Goal: Transaction & Acquisition: Book appointment/travel/reservation

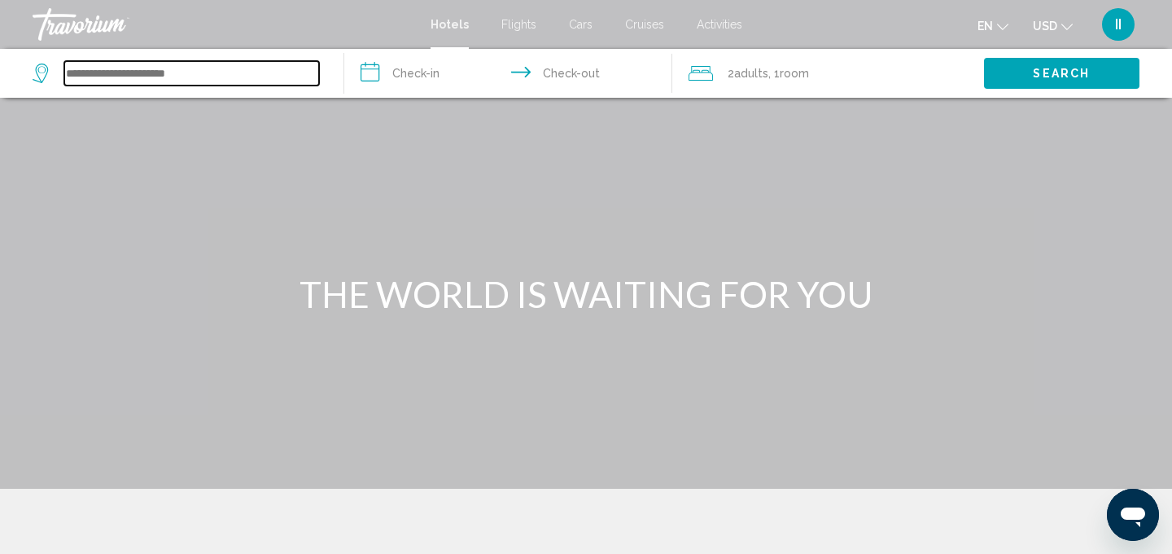
click at [103, 85] on input "Search widget" at bounding box center [191, 73] width 255 height 24
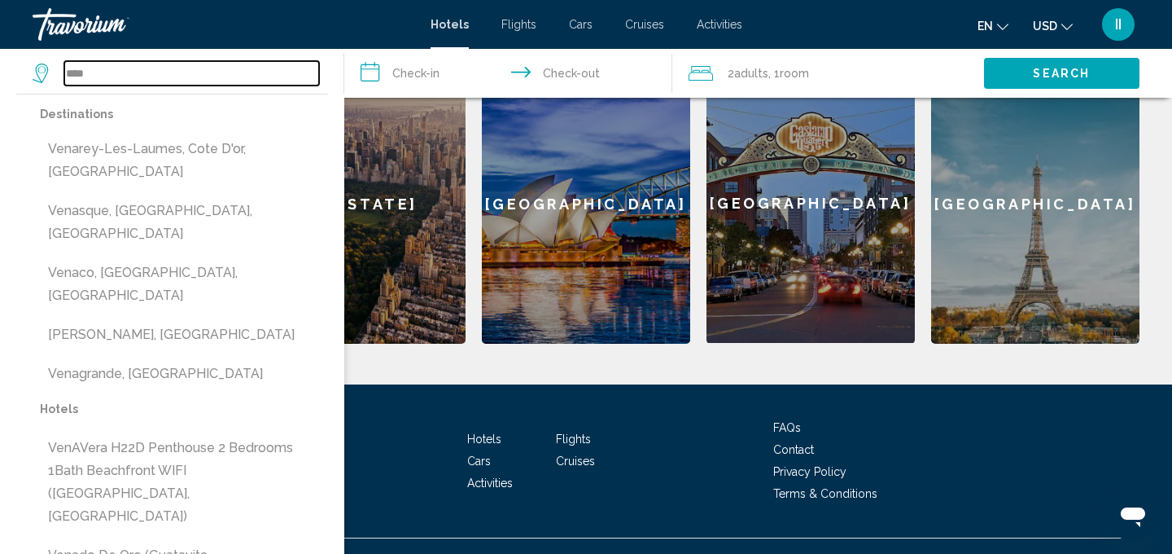
scroll to position [728, 0]
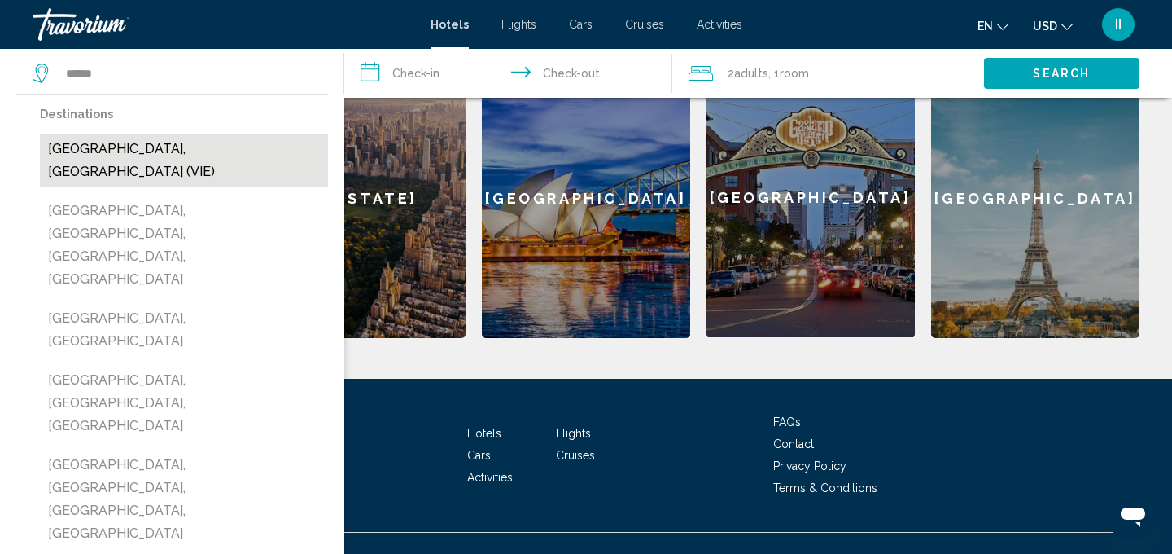
click at [141, 187] on button "[GEOGRAPHIC_DATA], [GEOGRAPHIC_DATA] (VIE)" at bounding box center [184, 161] width 288 height 54
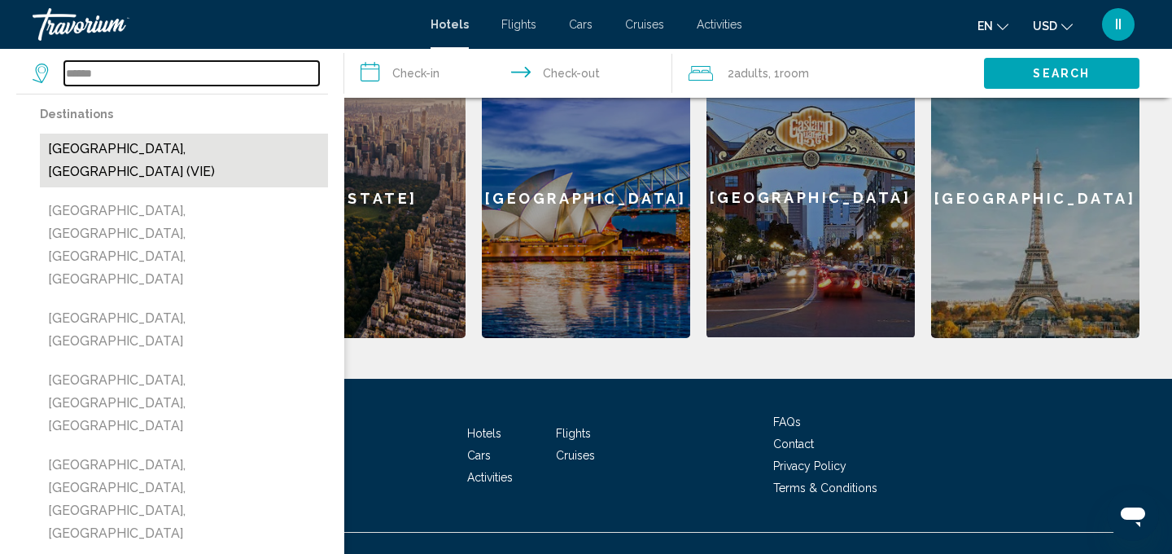
type input "**********"
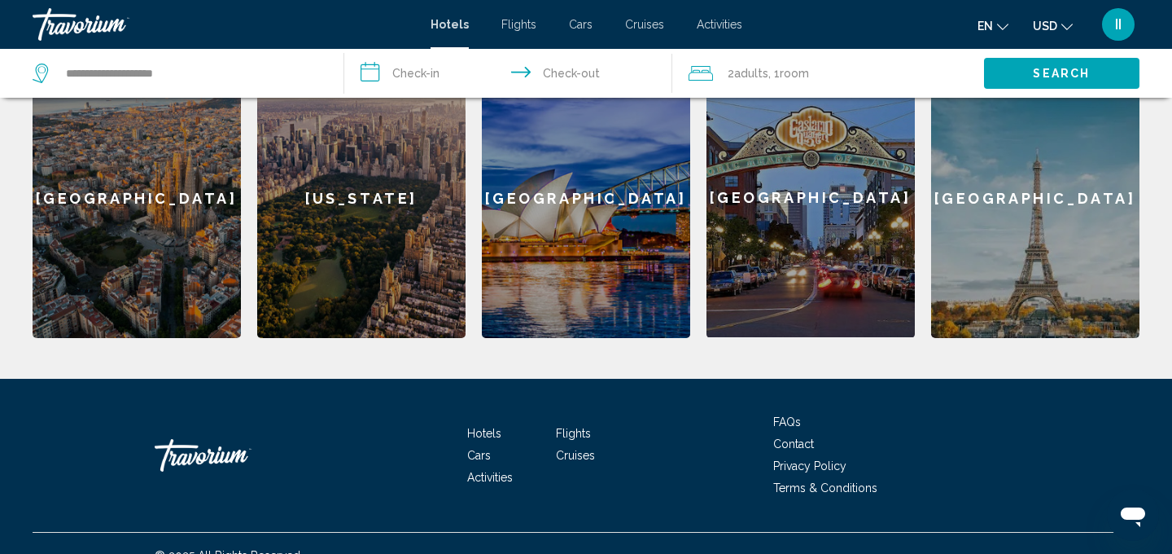
click at [374, 92] on input "**********" at bounding box center [511, 76] width 335 height 54
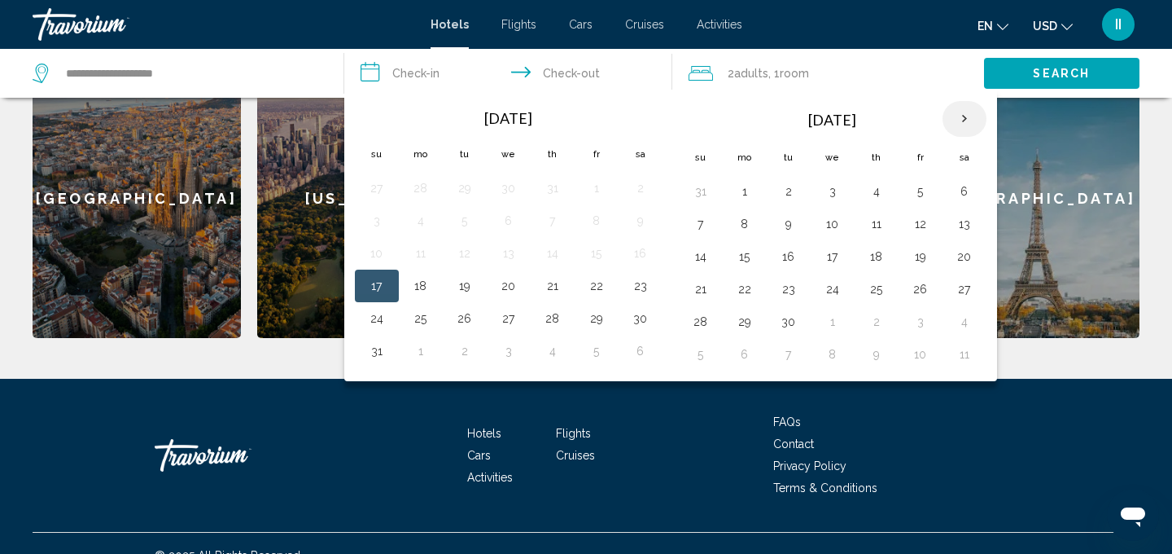
click at [987, 137] on th "Next month" at bounding box center [965, 119] width 44 height 36
click at [846, 203] on button "1" at bounding box center [833, 191] width 26 height 23
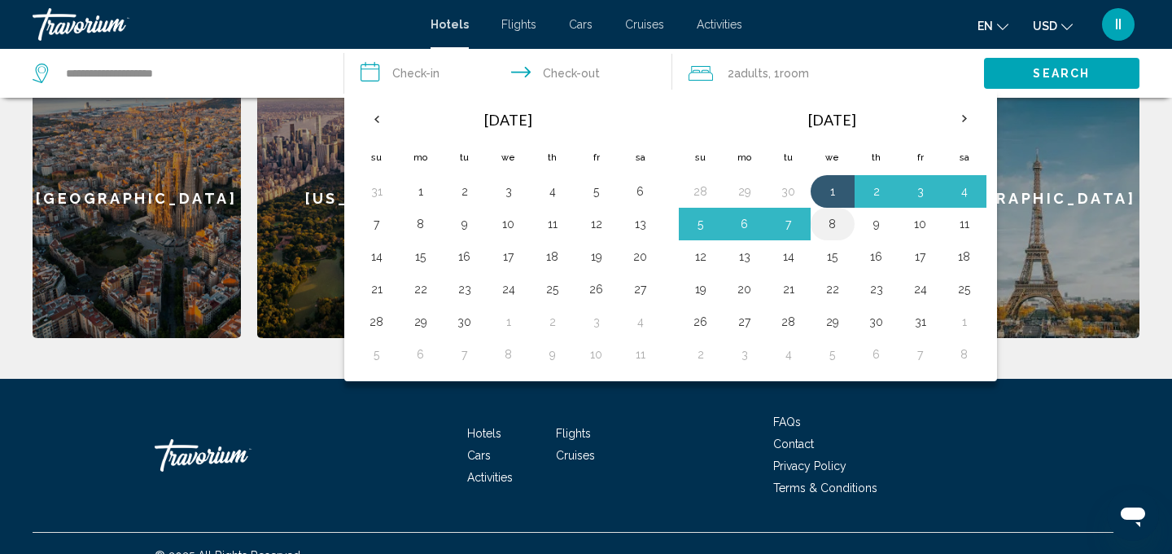
click at [846, 235] on button "8" at bounding box center [833, 223] width 26 height 23
type input "**********"
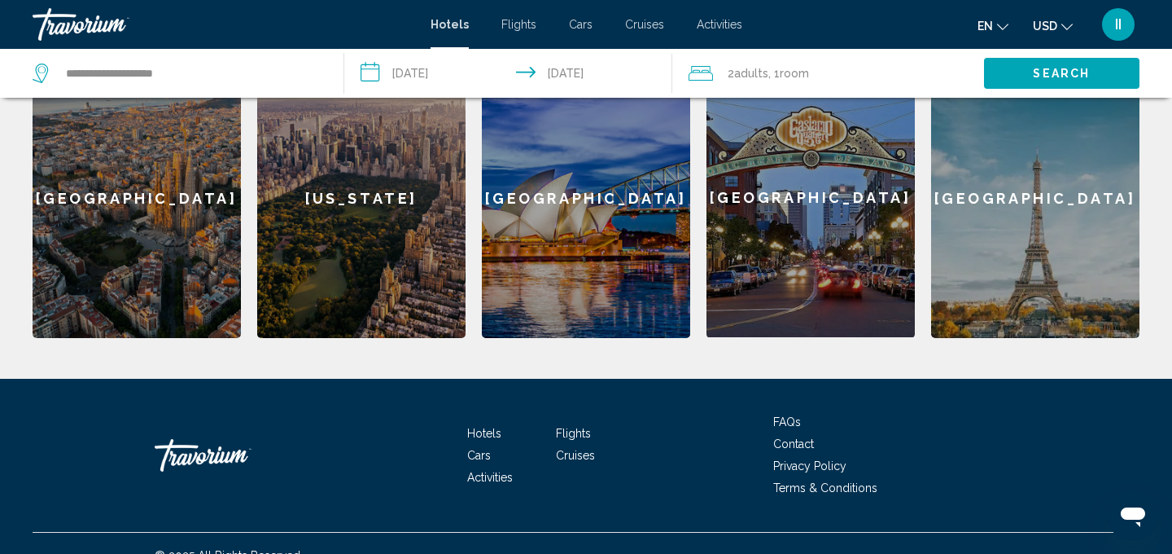
click at [1059, 81] on span "Search" at bounding box center [1061, 74] width 57 height 13
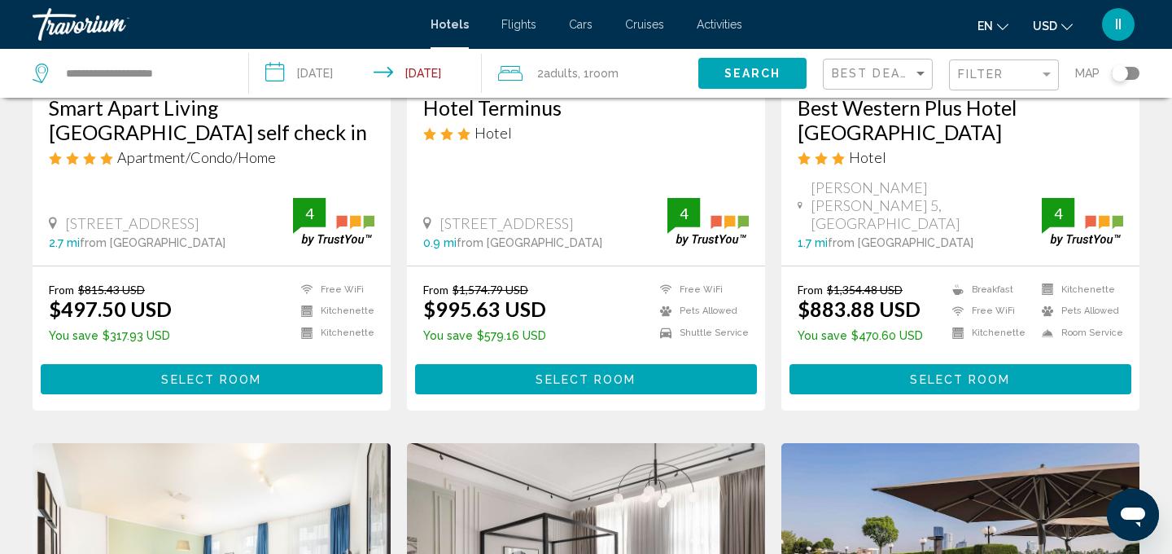
scroll to position [344, 0]
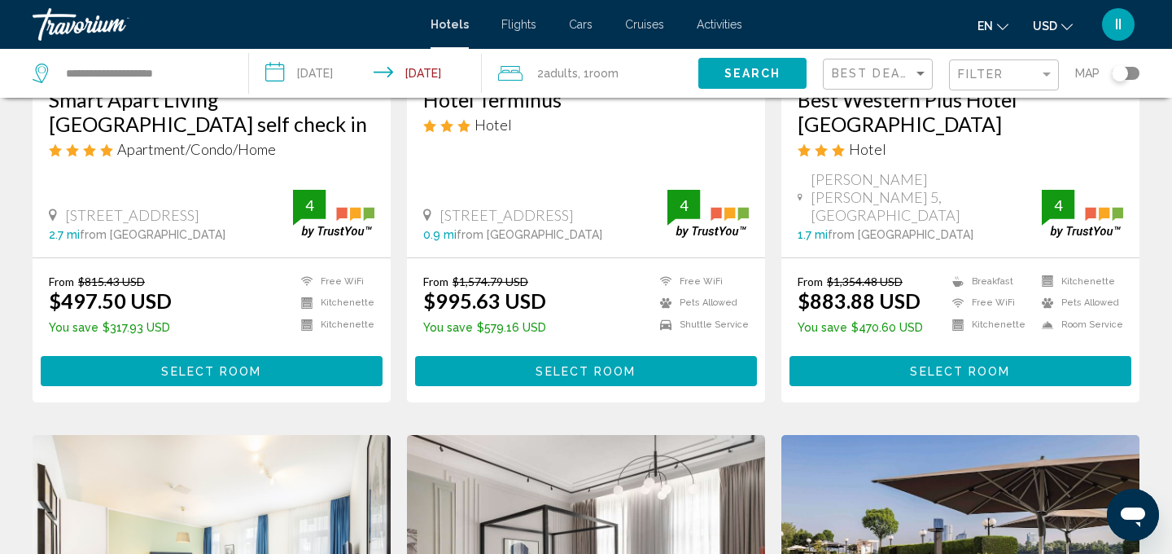
drag, startPoint x: 55, startPoint y: 199, endPoint x: 361, endPoint y: 250, distance: 310.4
click at [361, 250] on div "Smart Apart Living [GEOGRAPHIC_DATA] self check in Apartment/Condo/Home [STREET…" at bounding box center [212, 164] width 358 height 186
copy h3 "Smart Apart Living [GEOGRAPHIC_DATA] self check in"
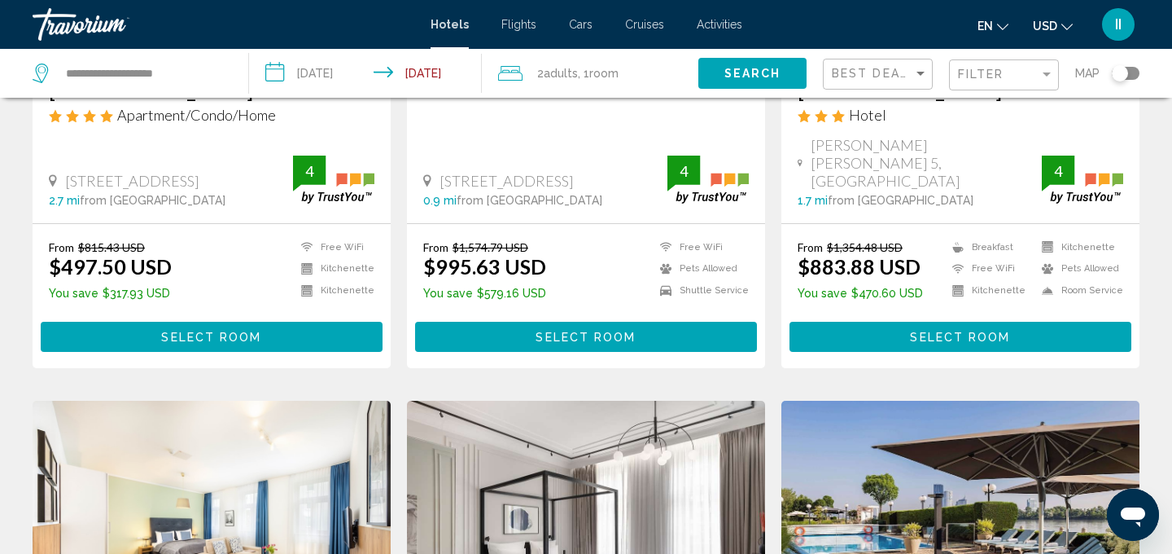
scroll to position [377, 0]
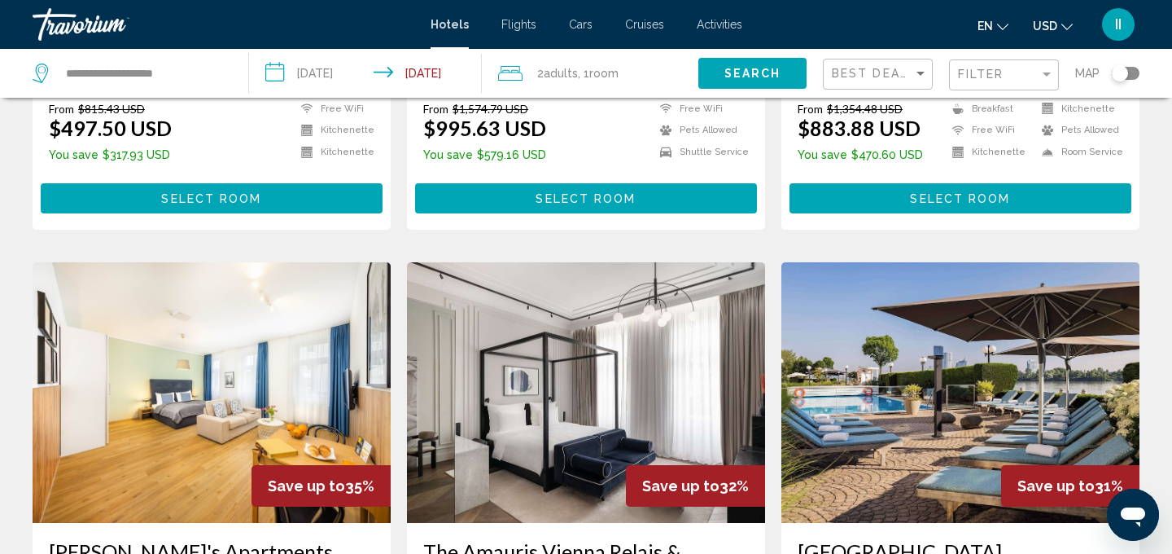
scroll to position [523, 0]
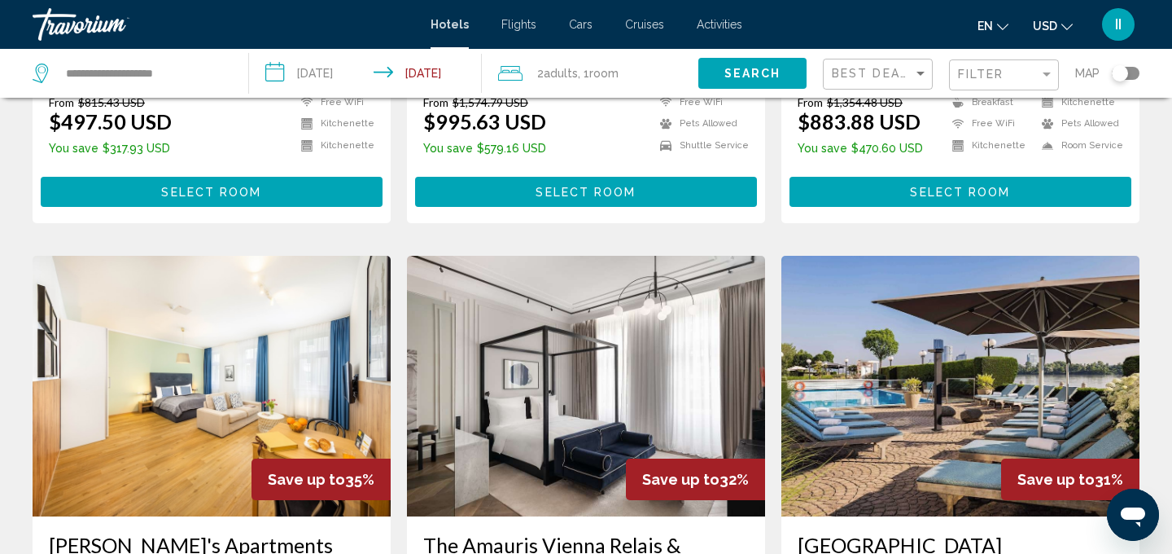
click at [200, 199] on span "Select Room" at bounding box center [211, 192] width 100 height 13
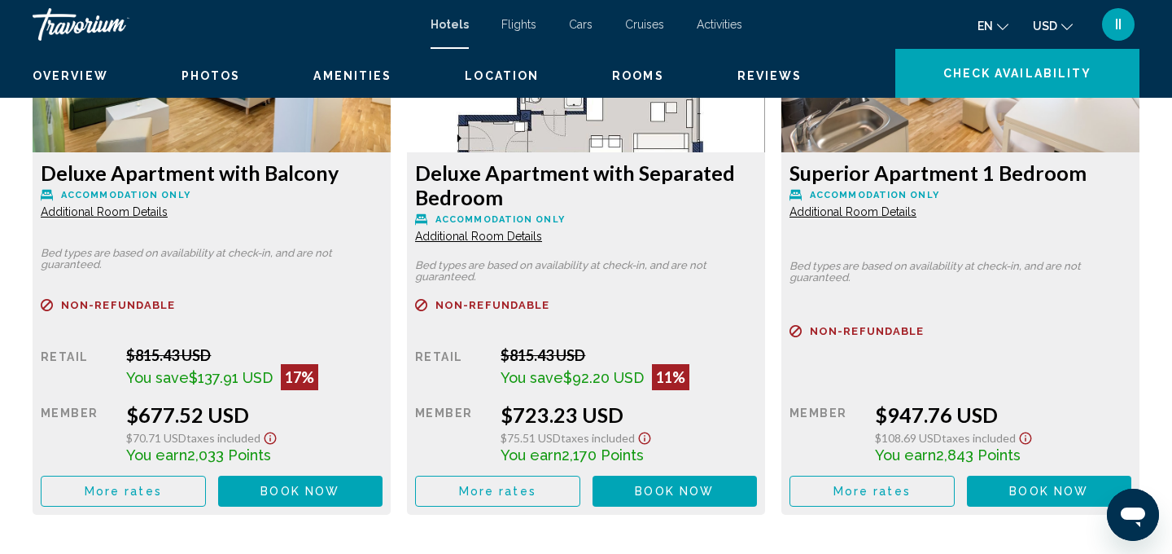
scroll to position [2889, 0]
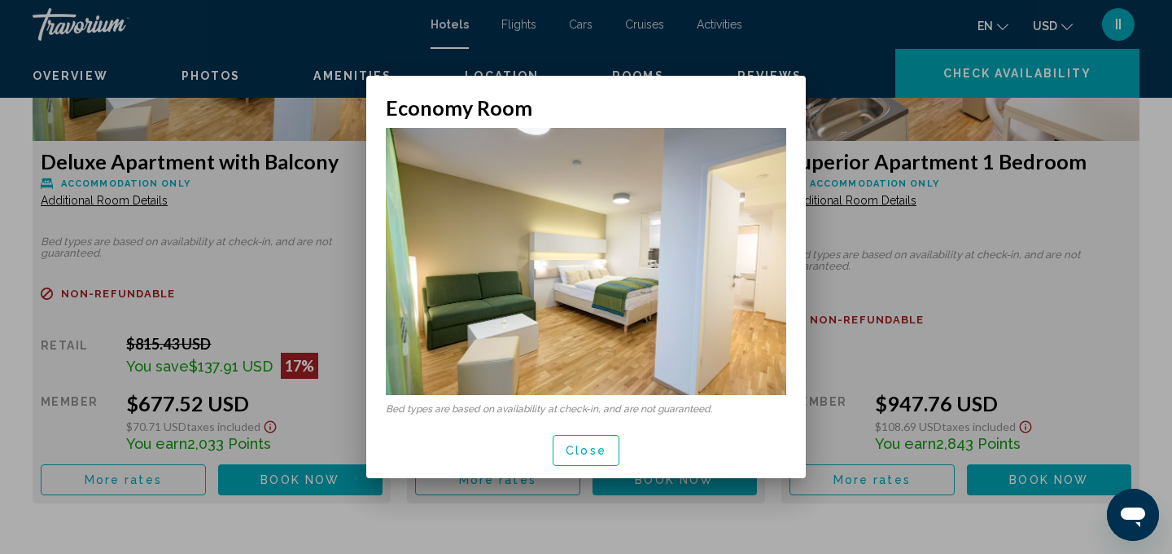
scroll to position [0, 0]
click at [98, 482] on div at bounding box center [586, 277] width 1172 height 554
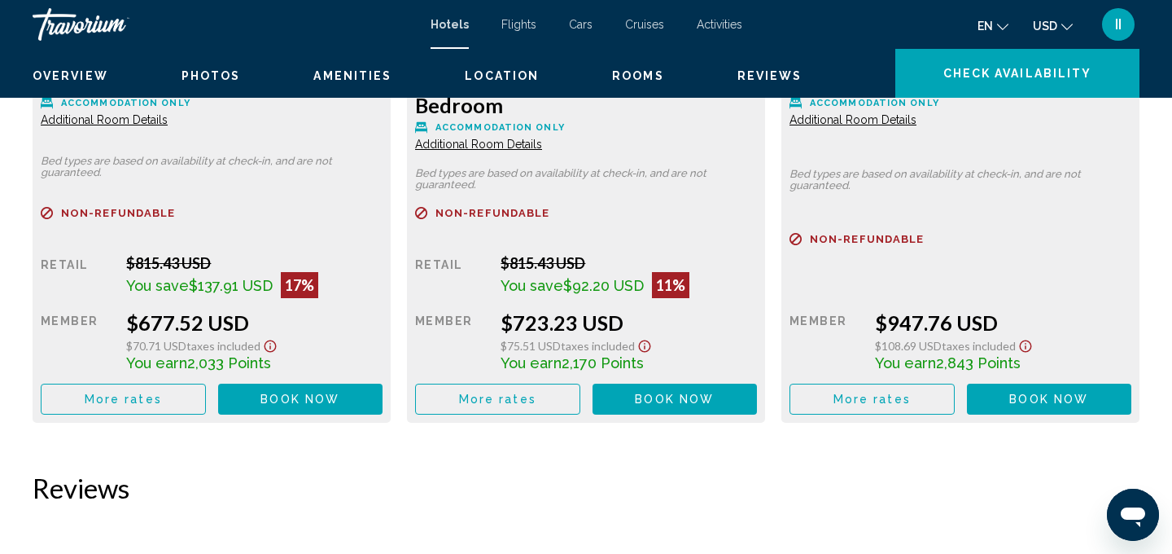
scroll to position [2977, 0]
